Goal: Task Accomplishment & Management: Manage account settings

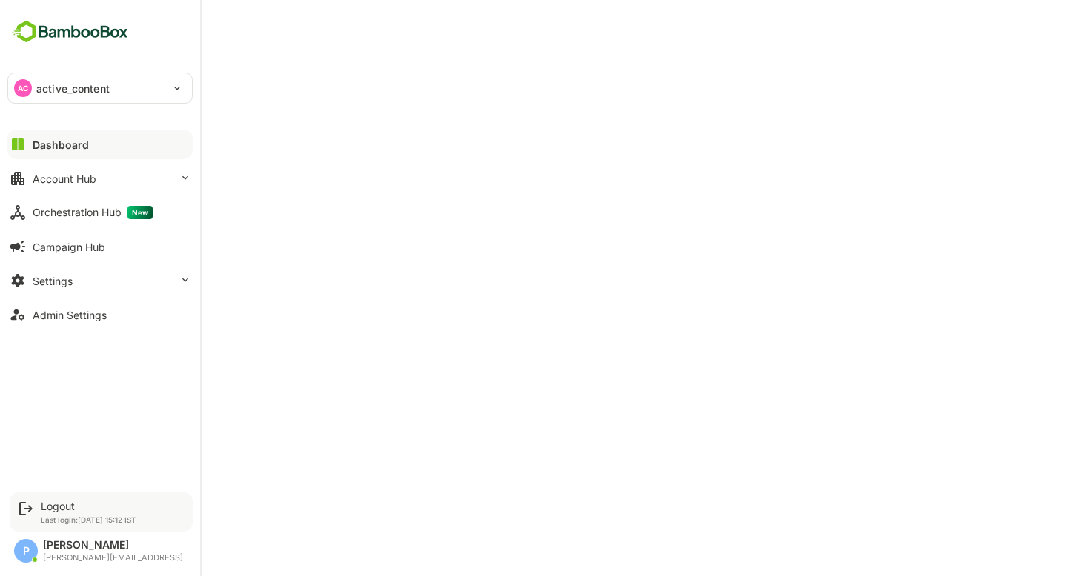
click at [37, 504] on div "Logout Last login: Oct 10 15:12 IST" at bounding box center [101, 512] width 183 height 39
click at [53, 507] on div "Logout" at bounding box center [89, 506] width 96 height 13
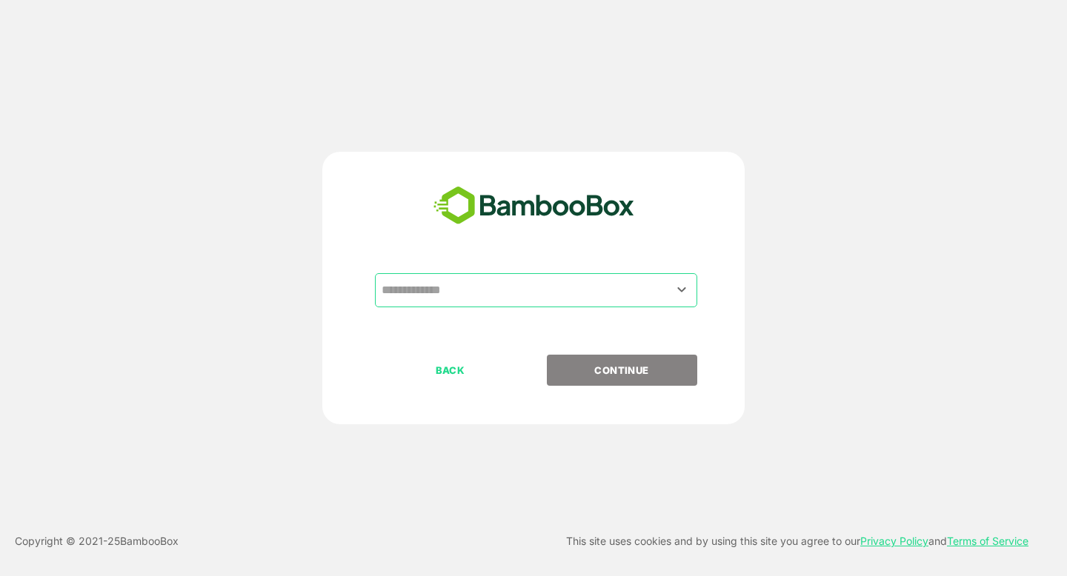
click at [419, 296] on input "text" at bounding box center [536, 290] width 316 height 28
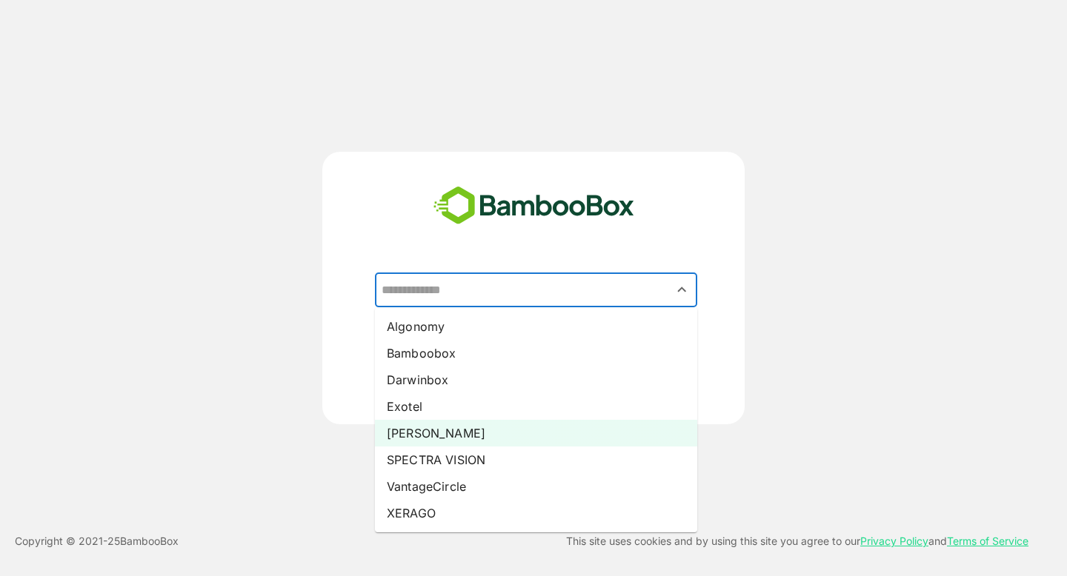
click at [431, 439] on li "Pando" at bounding box center [536, 433] width 322 height 27
type input "*****"
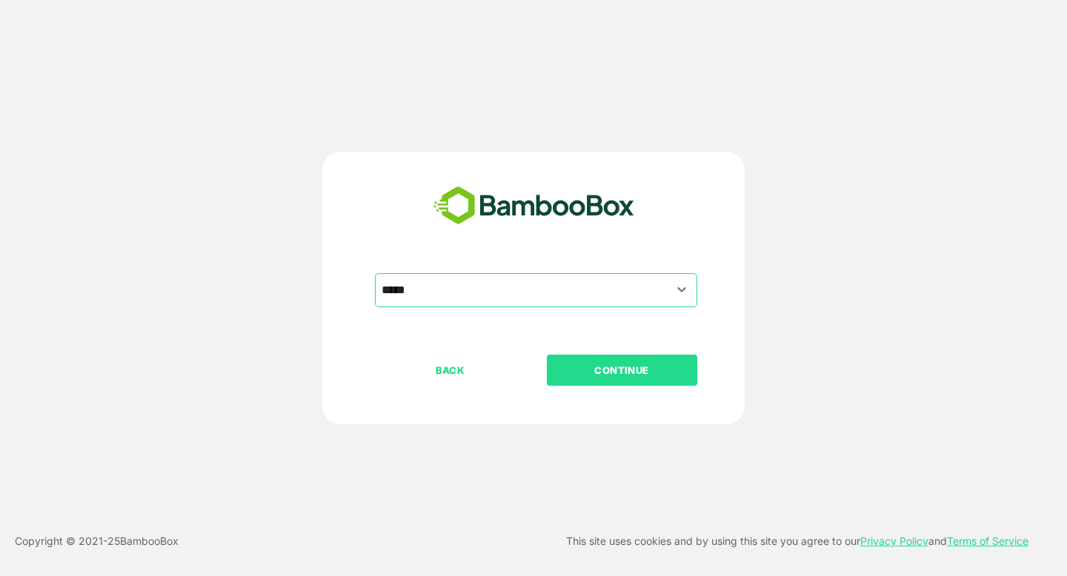
click at [634, 365] on p "CONTINUE" at bounding box center [622, 370] width 148 height 16
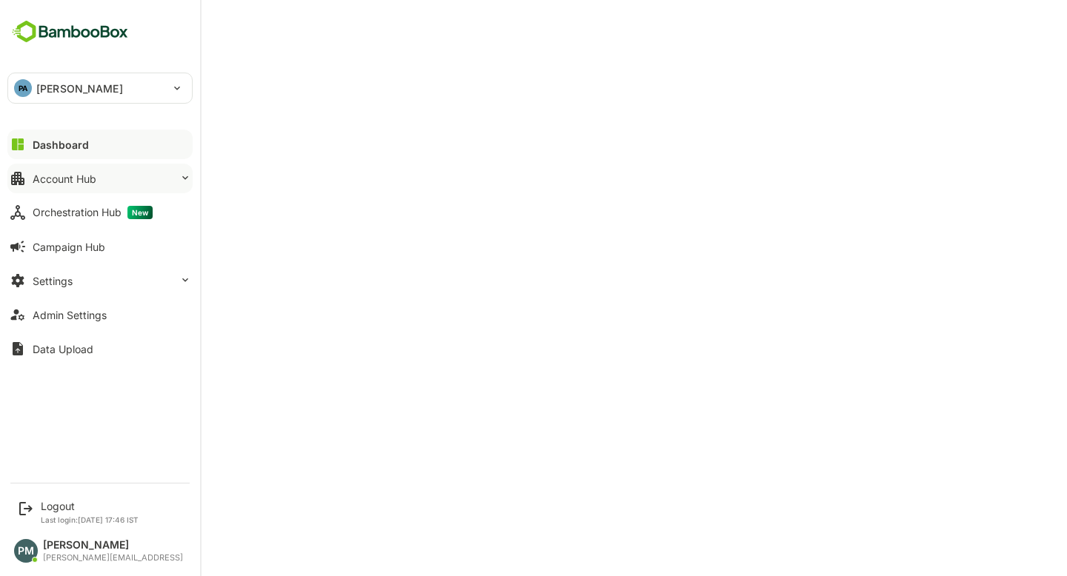
click at [64, 185] on button "Account Hub" at bounding box center [99, 179] width 185 height 30
click at [47, 500] on div "Logout" at bounding box center [90, 506] width 98 height 13
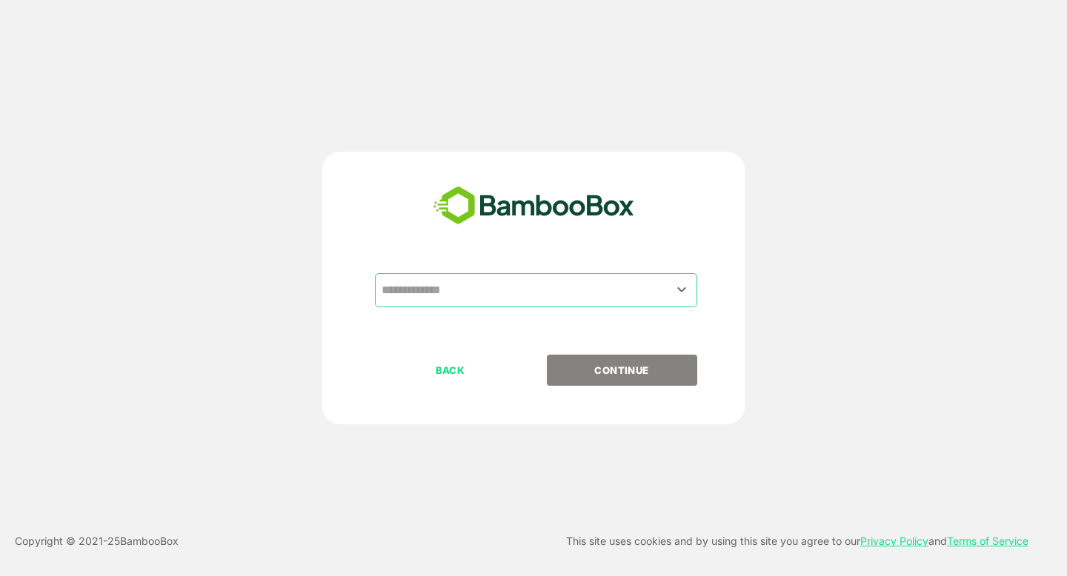
click at [450, 292] on input "text" at bounding box center [536, 290] width 316 height 28
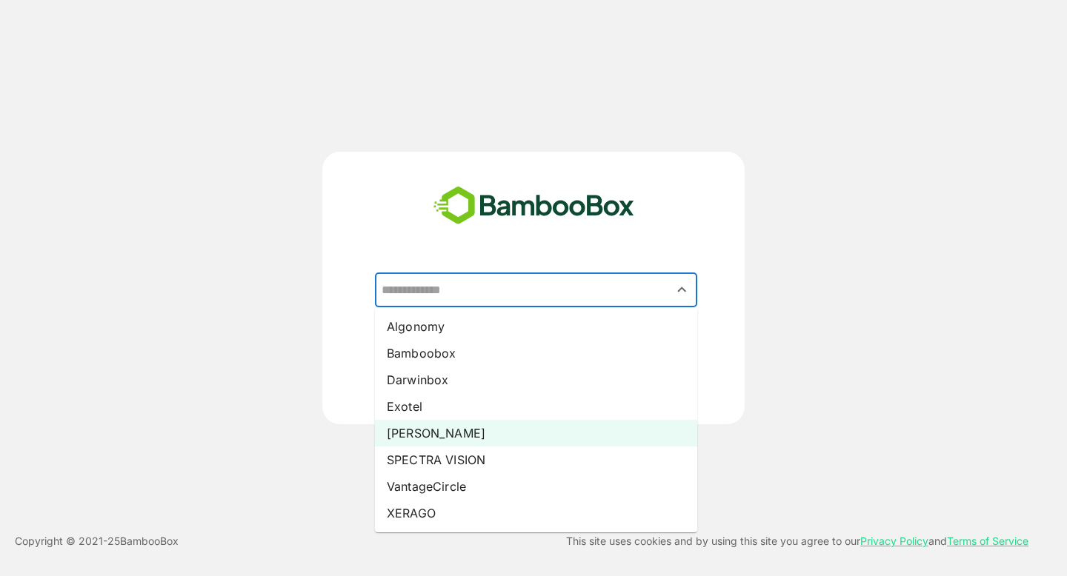
click at [449, 427] on li "Pando" at bounding box center [536, 433] width 322 height 27
type input "*****"
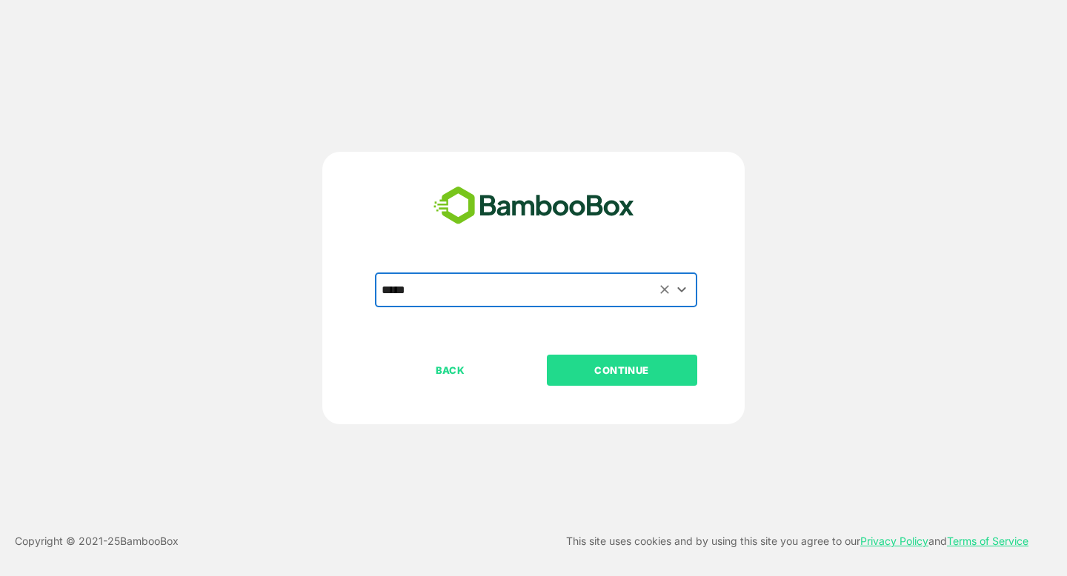
click at [578, 359] on button "CONTINUE" at bounding box center [622, 370] width 150 height 31
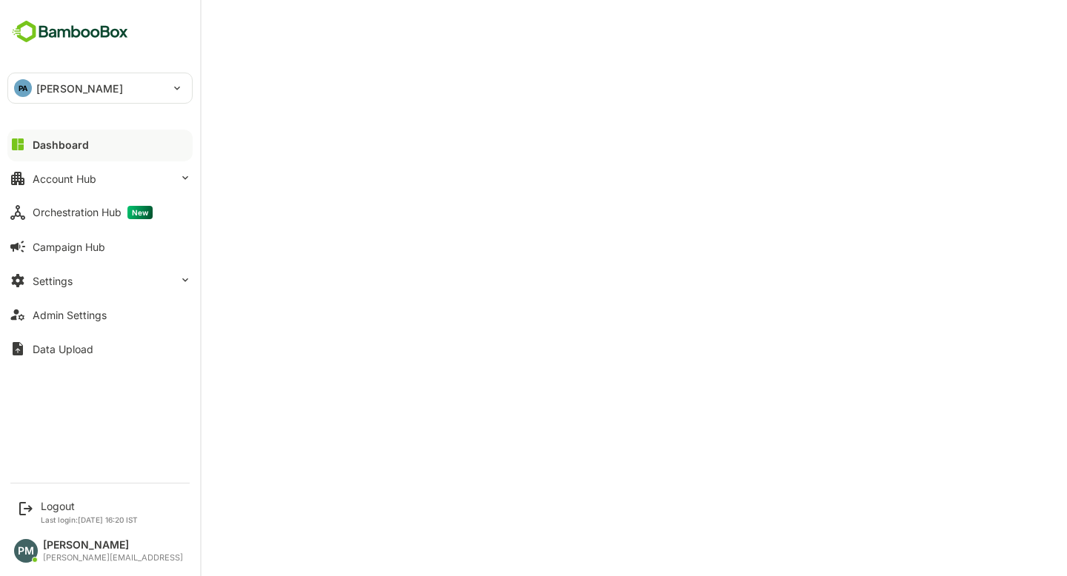
click at [53, 133] on button "Dashboard" at bounding box center [99, 145] width 185 height 30
click at [80, 173] on div "Account Hub" at bounding box center [65, 179] width 64 height 13
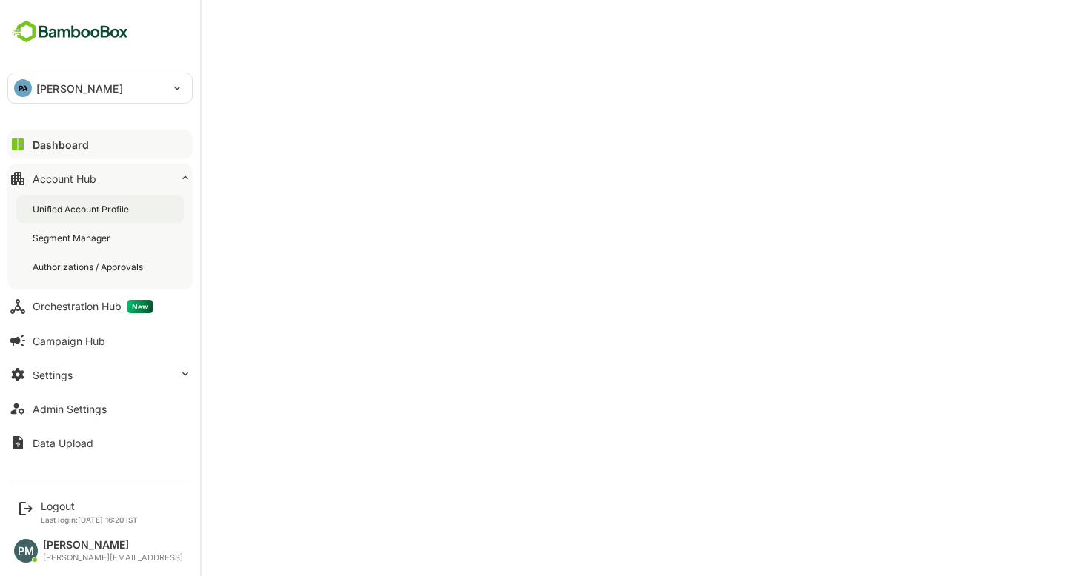
click at [105, 202] on div "Unified Account Profile" at bounding box center [99, 209] width 167 height 27
click at [66, 371] on div "Settings" at bounding box center [53, 375] width 40 height 13
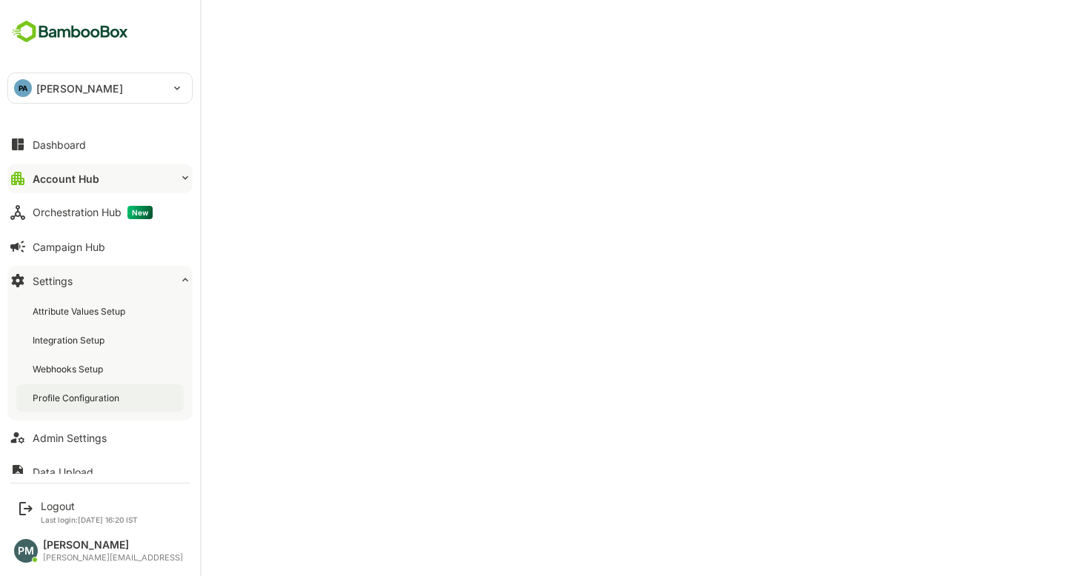
click at [90, 389] on div "Profile Configuration" at bounding box center [99, 398] width 167 height 27
click at [76, 141] on div "Dashboard" at bounding box center [59, 145] width 53 height 13
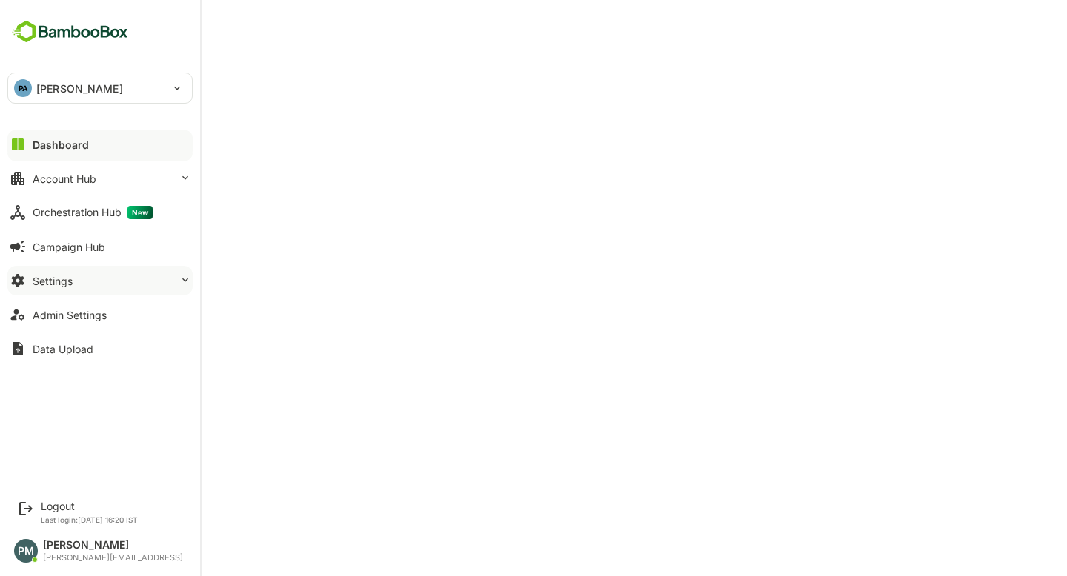
click at [105, 295] on button "Settings" at bounding box center [99, 281] width 185 height 30
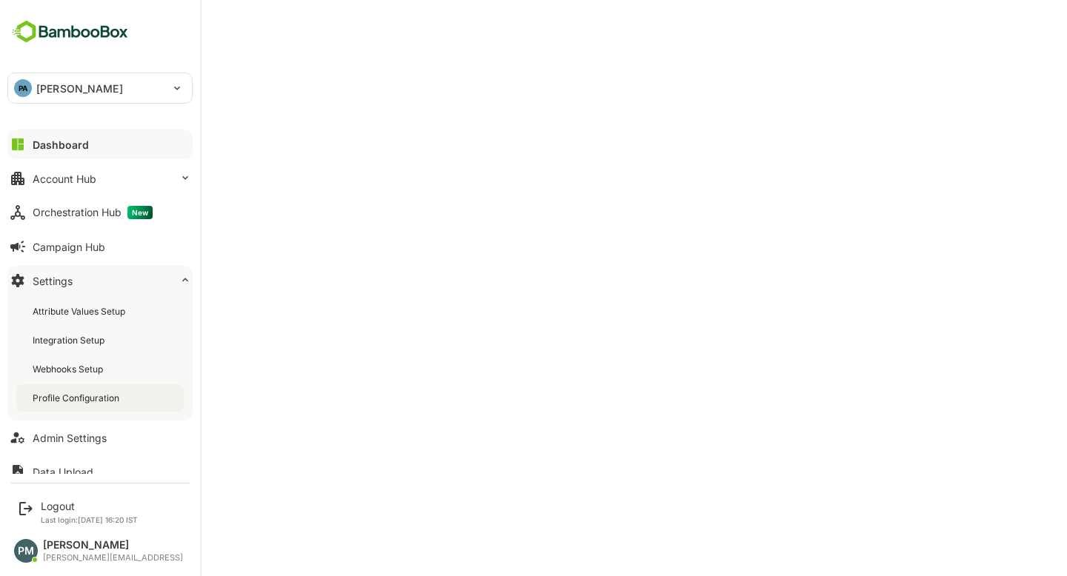
click at [97, 404] on div "Profile Configuration" at bounding box center [78, 398] width 90 height 13
click at [64, 144] on div "Dashboard" at bounding box center [59, 145] width 53 height 13
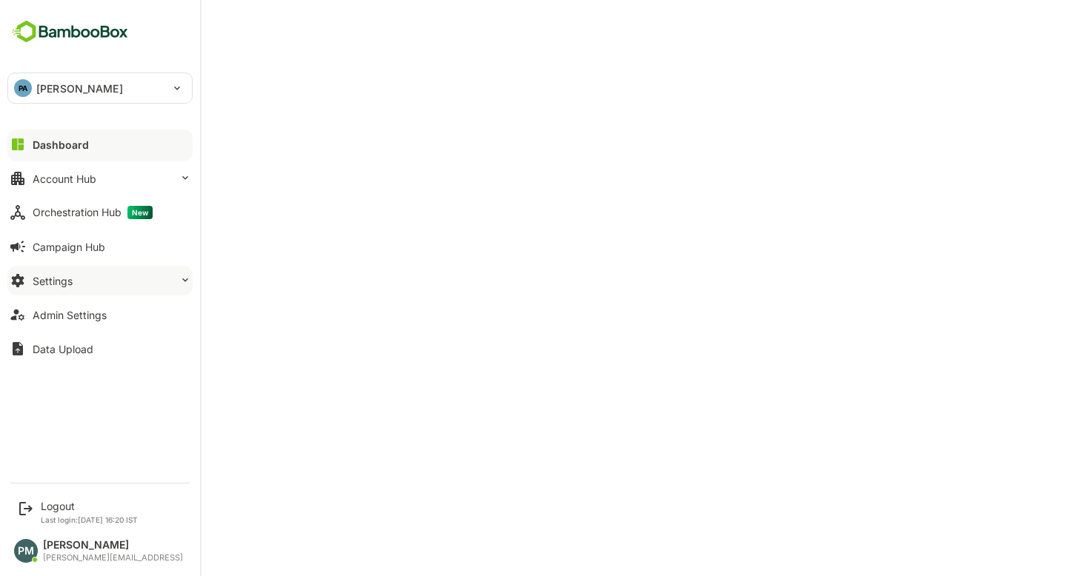
click at [102, 282] on button "Settings" at bounding box center [99, 281] width 185 height 30
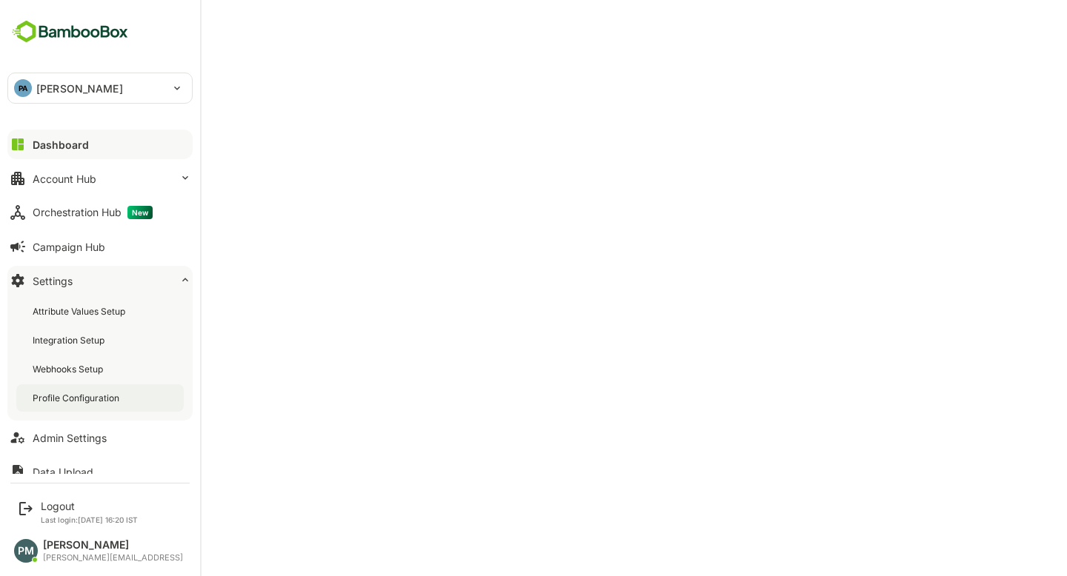
click at [73, 394] on div "Profile Configuration" at bounding box center [78, 398] width 90 height 13
click at [47, 136] on button "Dashboard" at bounding box center [99, 145] width 185 height 30
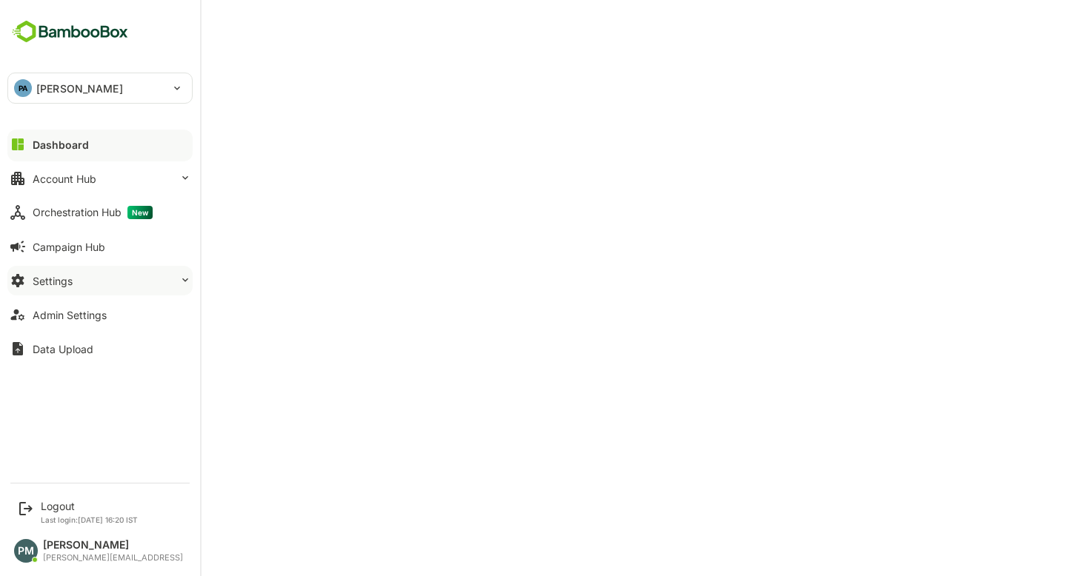
click at [44, 266] on button "Settings" at bounding box center [99, 281] width 185 height 30
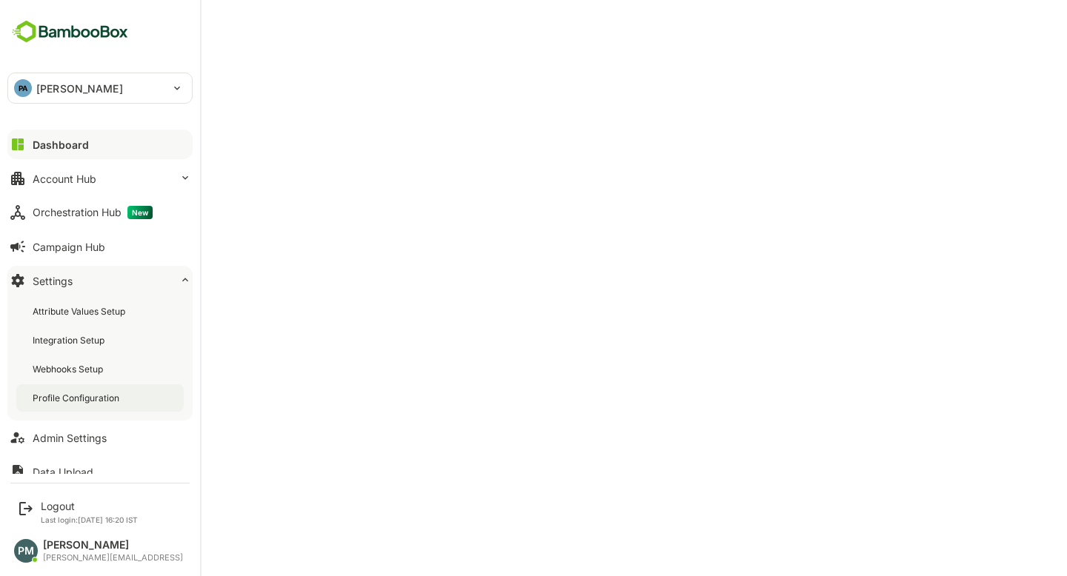
click at [109, 397] on div "Profile Configuration" at bounding box center [78, 398] width 90 height 13
click at [68, 153] on button "Dashboard" at bounding box center [99, 145] width 185 height 30
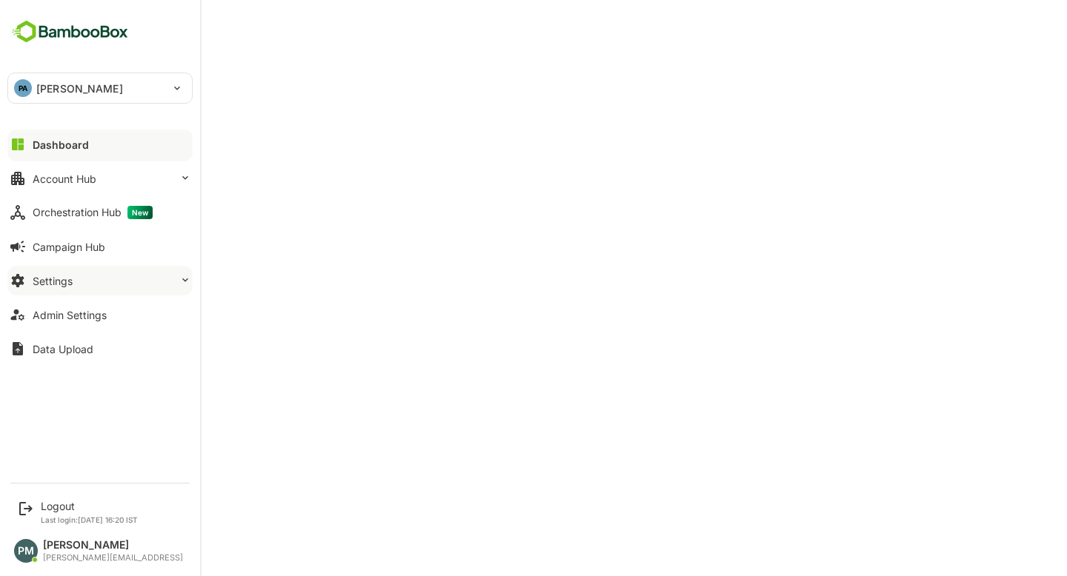
click at [95, 293] on button "Settings" at bounding box center [99, 281] width 185 height 30
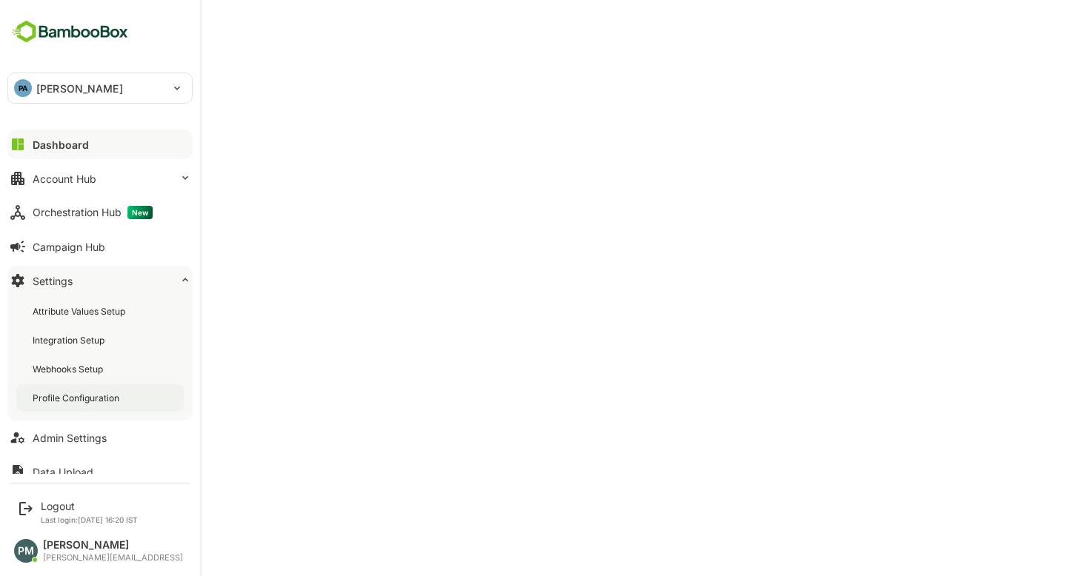
click at [112, 399] on div "Profile Configuration" at bounding box center [78, 398] width 90 height 13
click at [26, 143] on icon at bounding box center [18, 145] width 18 height 18
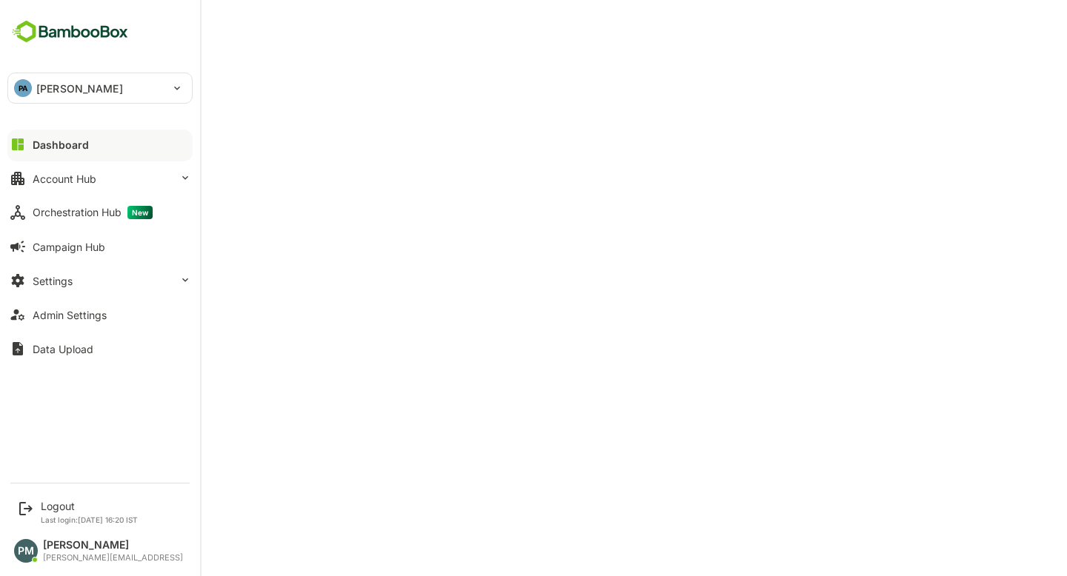
click at [52, 140] on div "Dashboard" at bounding box center [61, 145] width 56 height 13
click at [103, 274] on button "Settings" at bounding box center [99, 281] width 185 height 30
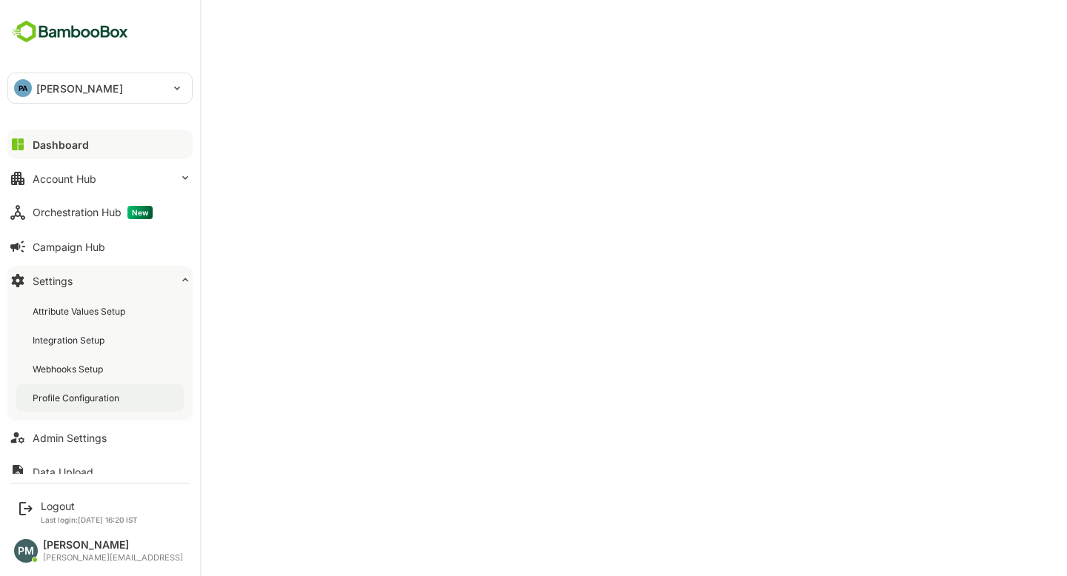
click at [102, 408] on div "Profile Configuration" at bounding box center [99, 398] width 167 height 27
click at [23, 139] on icon at bounding box center [18, 145] width 18 height 18
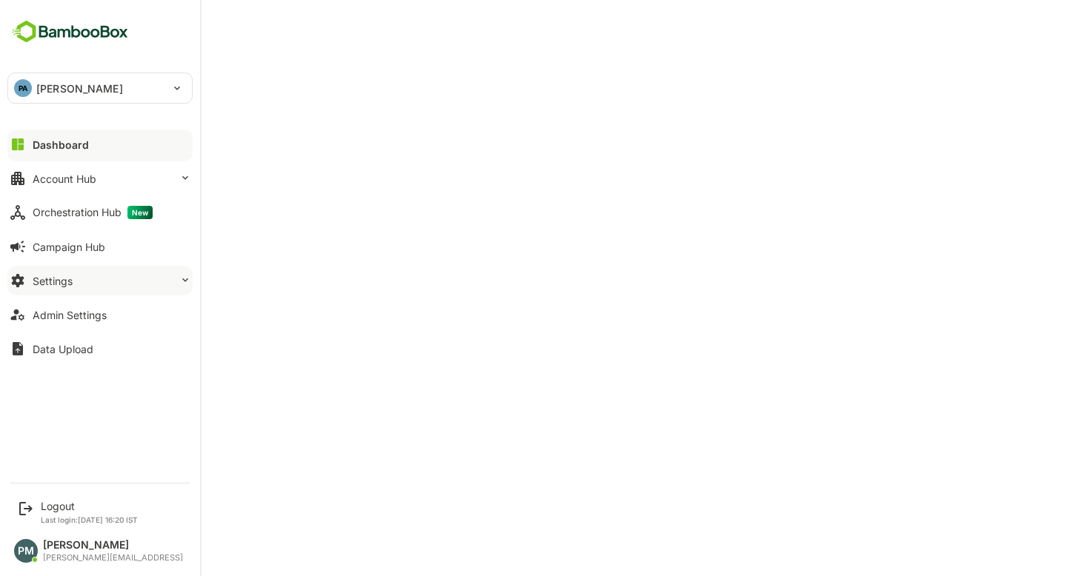
click at [105, 283] on button "Settings" at bounding box center [99, 281] width 185 height 30
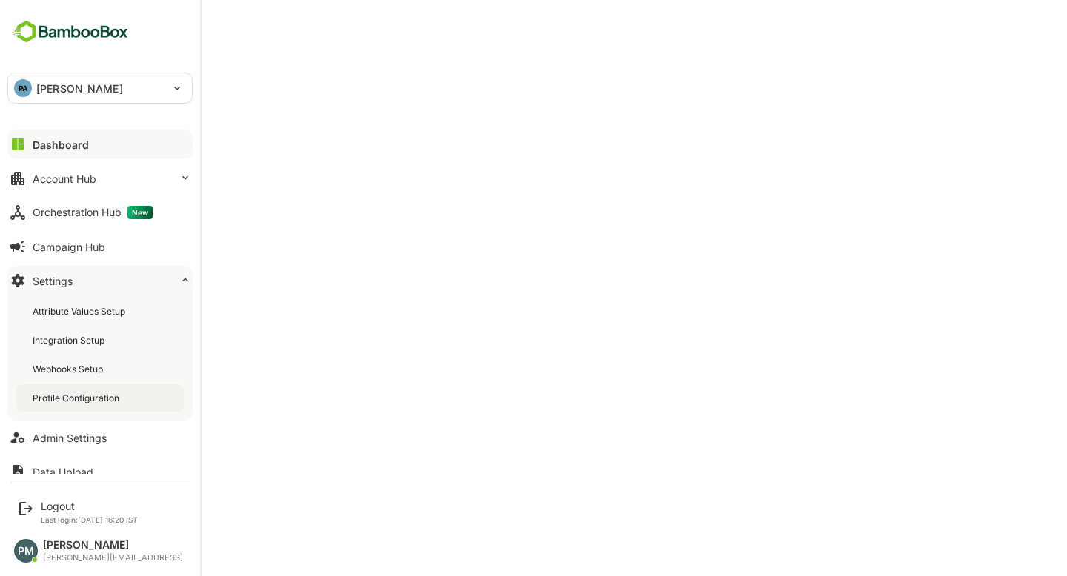
click at [110, 397] on div "Profile Configuration" at bounding box center [78, 398] width 90 height 13
click at [33, 136] on button "Dashboard" at bounding box center [99, 145] width 185 height 30
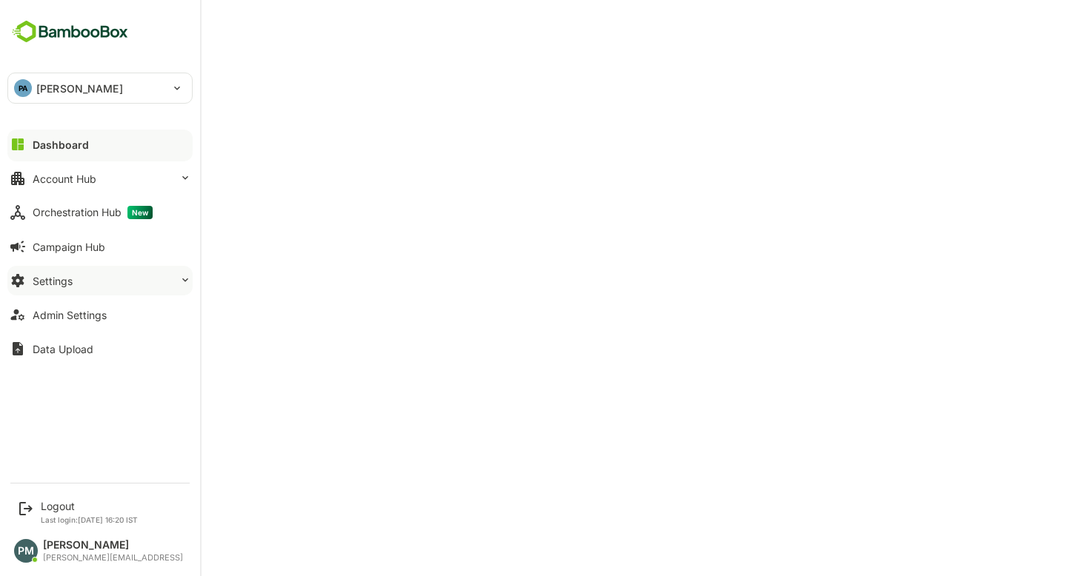
click at [76, 281] on button "Settings" at bounding box center [99, 281] width 185 height 30
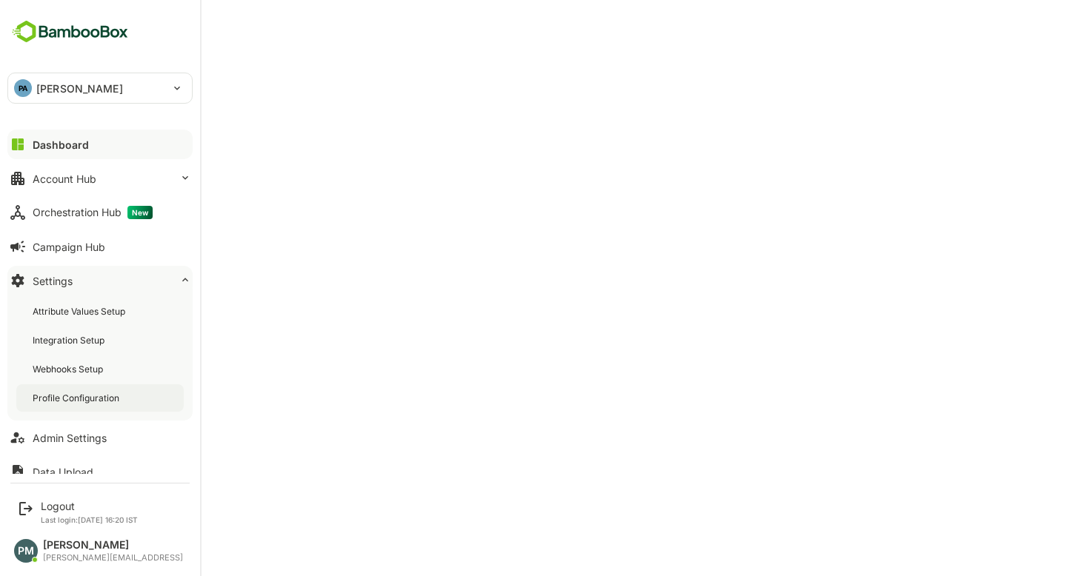
click at [78, 397] on div "Profile Configuration" at bounding box center [78, 398] width 90 height 13
click at [48, 142] on div "Dashboard" at bounding box center [59, 145] width 53 height 13
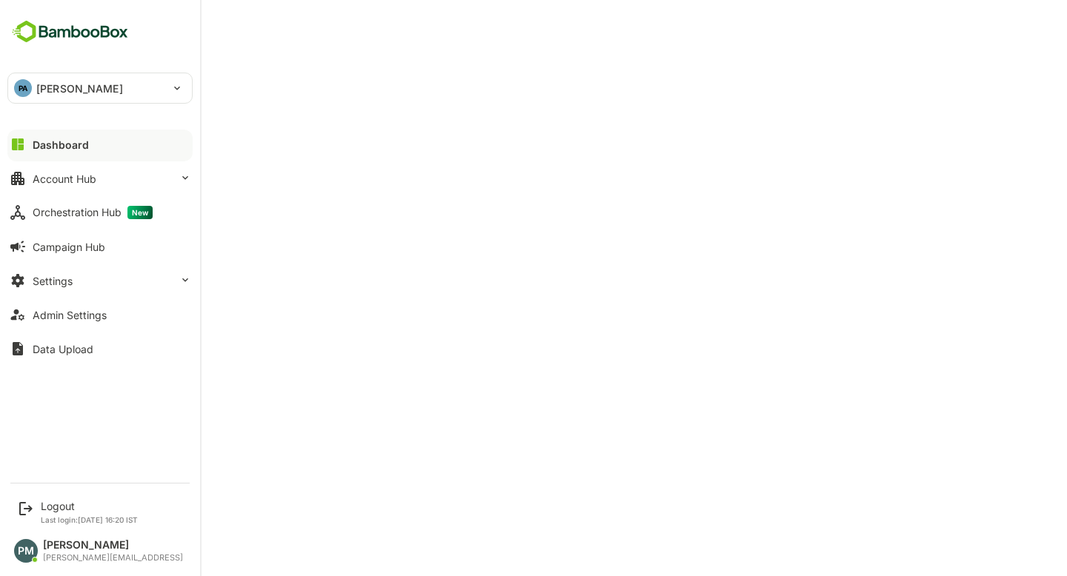
click at [65, 139] on div "Dashboard" at bounding box center [61, 145] width 56 height 13
click at [59, 508] on div "Logout" at bounding box center [89, 506] width 97 height 13
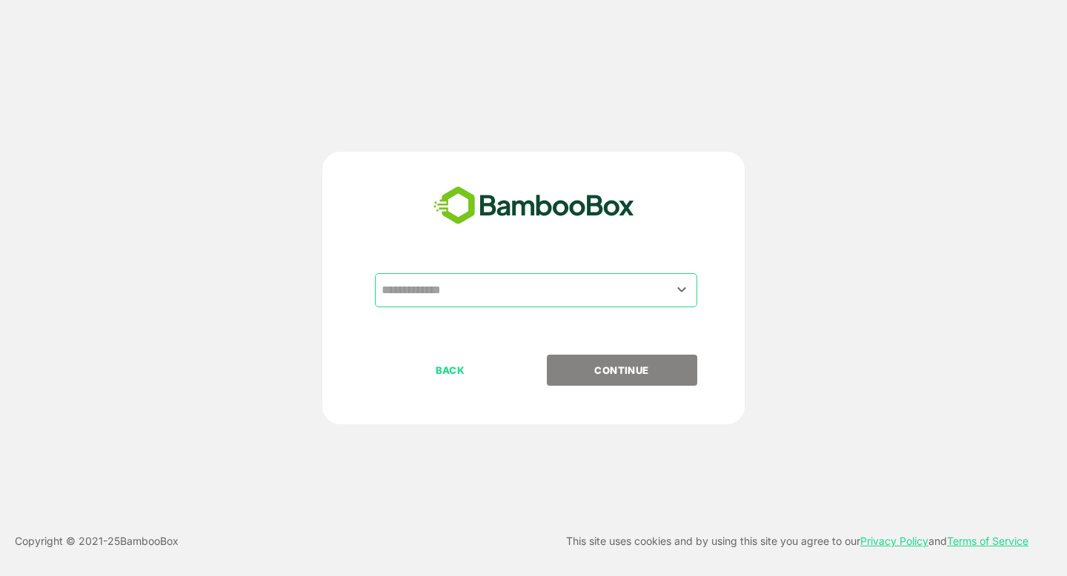
click at [539, 268] on div "​ BACK CONTINUE" at bounding box center [533, 288] width 422 height 273
click at [485, 289] on input "text" at bounding box center [536, 290] width 316 height 28
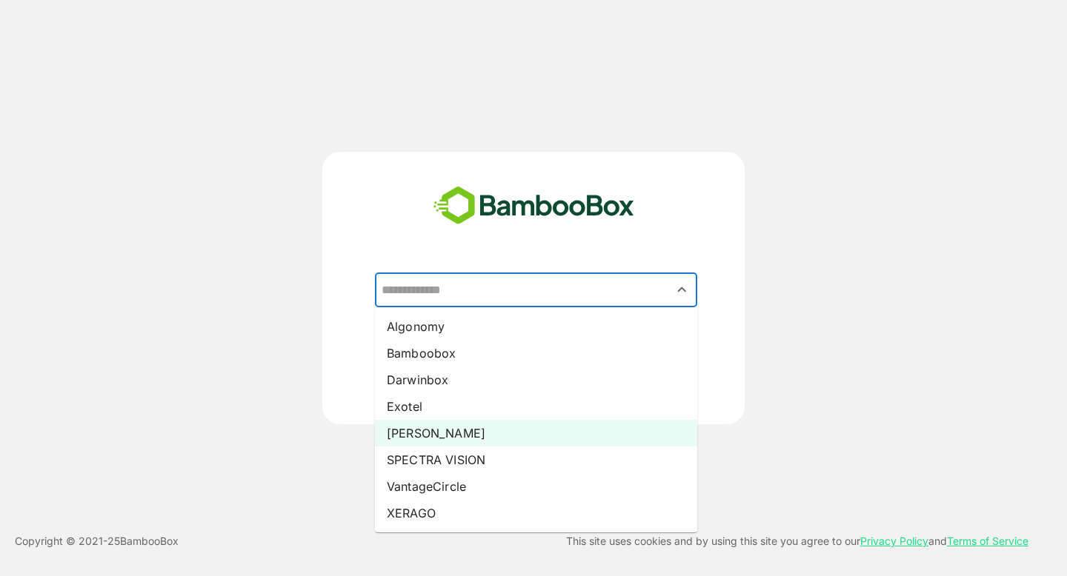
click at [448, 426] on li "Pando" at bounding box center [536, 433] width 322 height 27
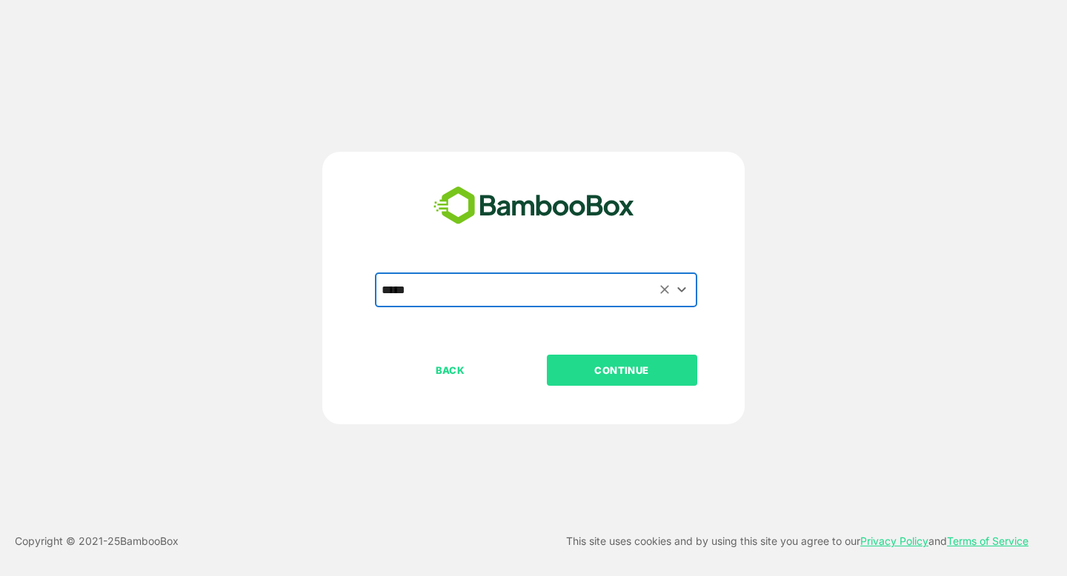
type input "*****"
click at [588, 373] on p "CONTINUE" at bounding box center [622, 370] width 148 height 16
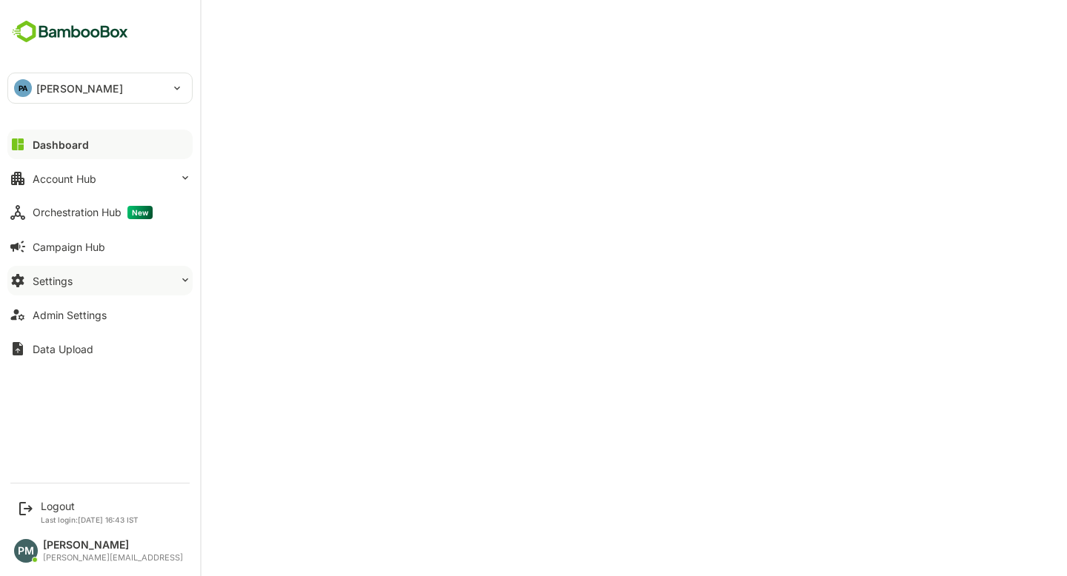
click at [98, 280] on button "Settings" at bounding box center [99, 281] width 185 height 30
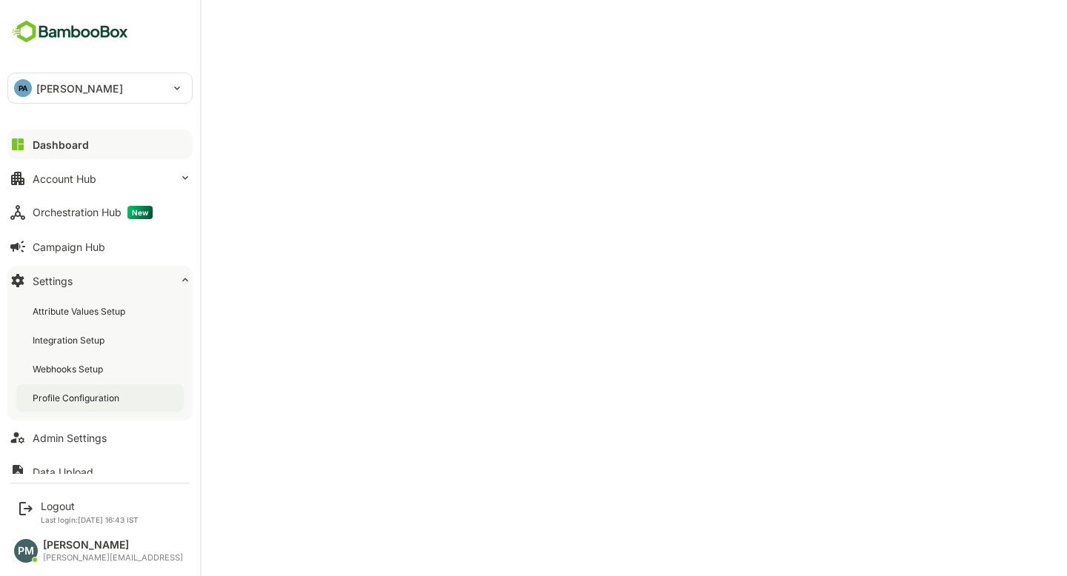
click at [93, 399] on div "Profile Configuration" at bounding box center [78, 398] width 90 height 13
click at [27, 143] on button "Dashboard" at bounding box center [99, 145] width 185 height 30
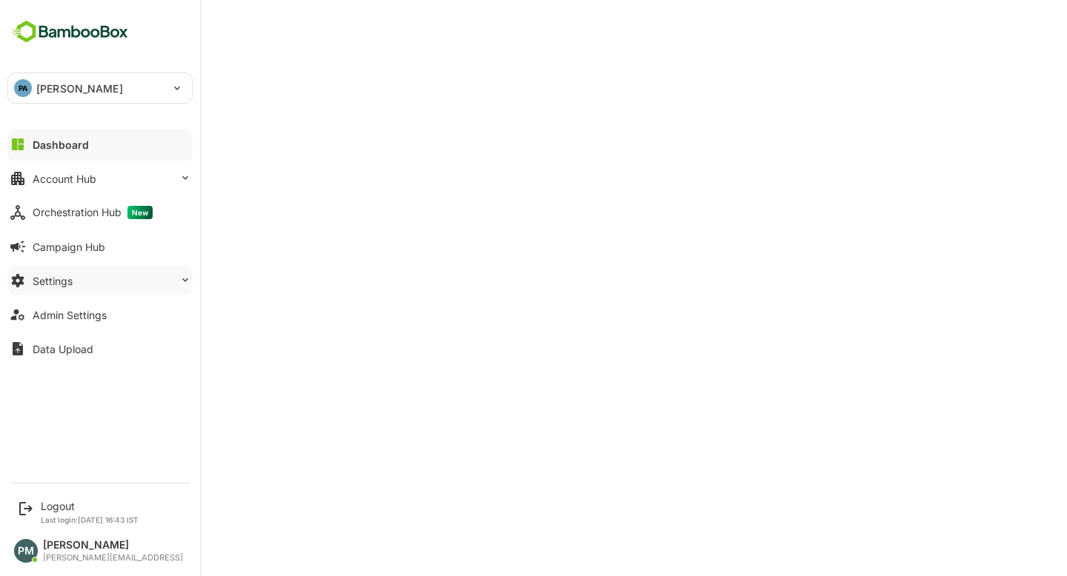
click at [104, 276] on button "Settings" at bounding box center [99, 281] width 185 height 30
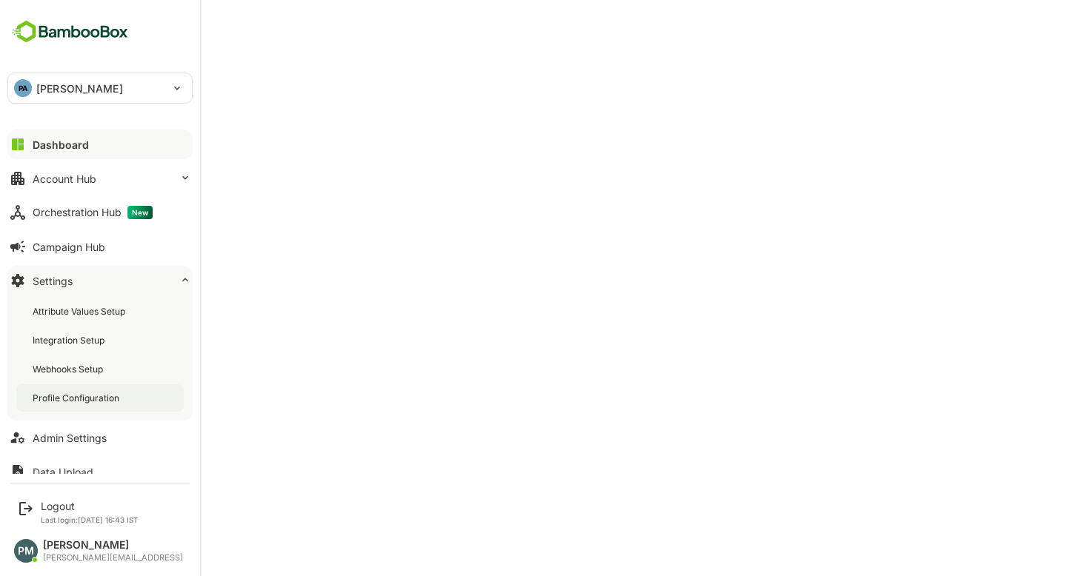
click at [95, 397] on div "Profile Configuration" at bounding box center [78, 398] width 90 height 13
click at [66, 144] on div "Dashboard" at bounding box center [59, 145] width 53 height 13
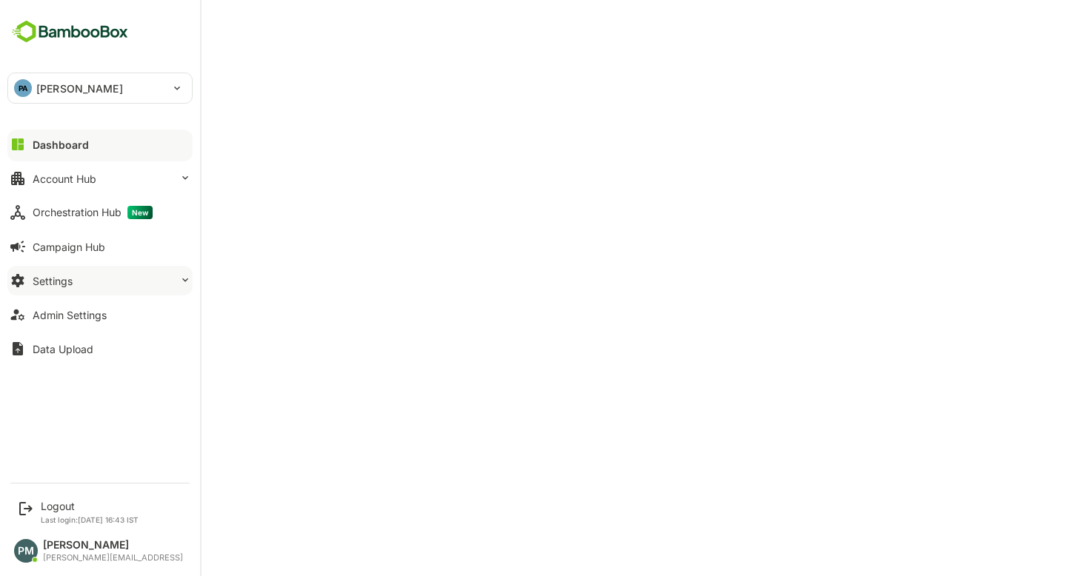
click at [74, 291] on button "Settings" at bounding box center [99, 281] width 185 height 30
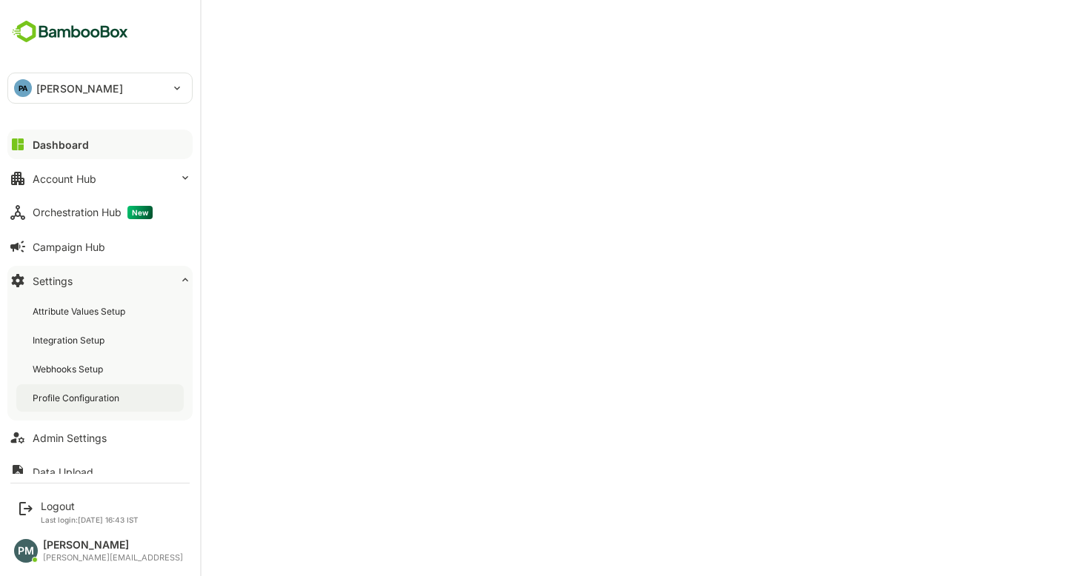
scroll to position [15, 0]
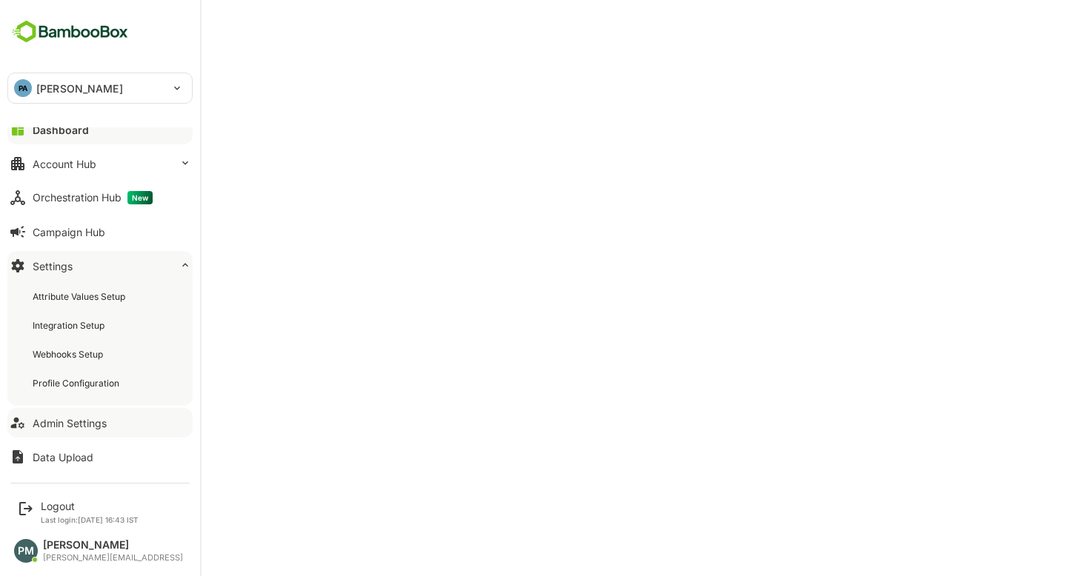
click at [62, 421] on div "Admin Settings" at bounding box center [70, 423] width 74 height 13
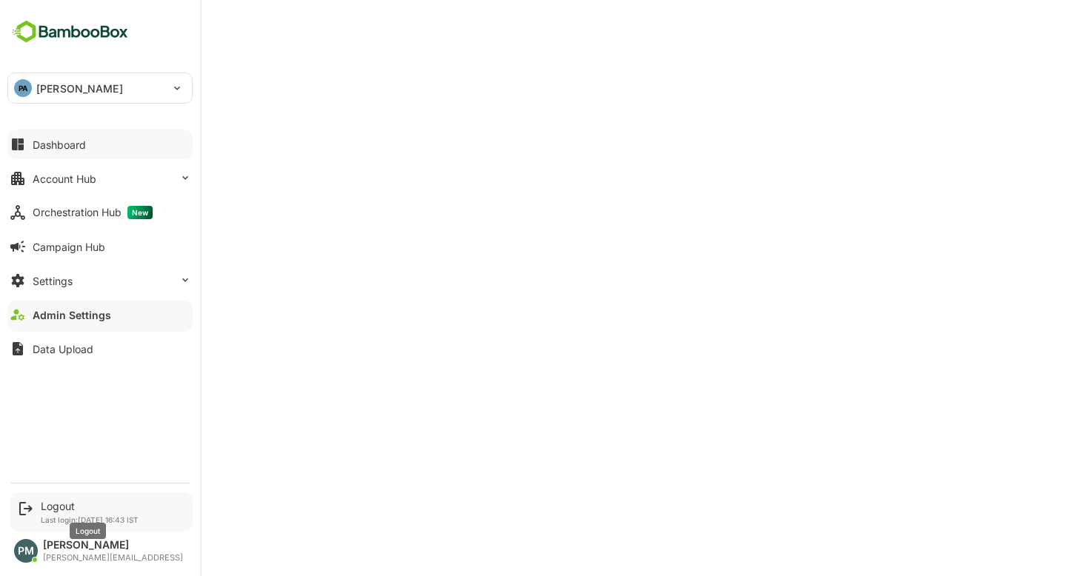
click at [53, 506] on div "Logout" at bounding box center [90, 506] width 98 height 13
